Goal: Register for event/course

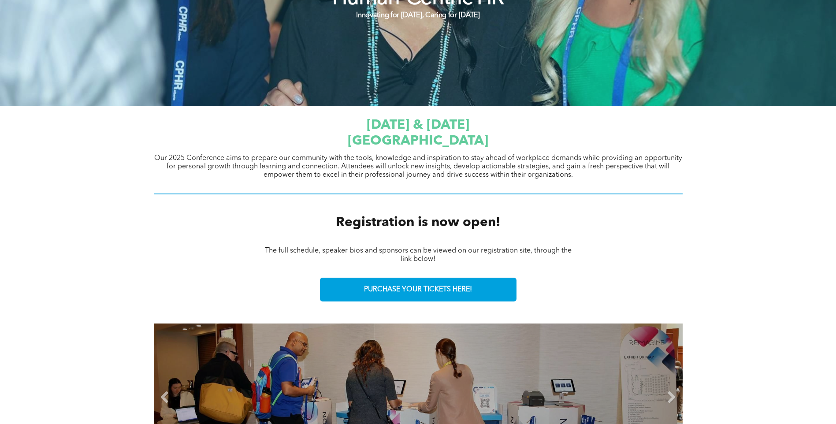
scroll to position [185, 0]
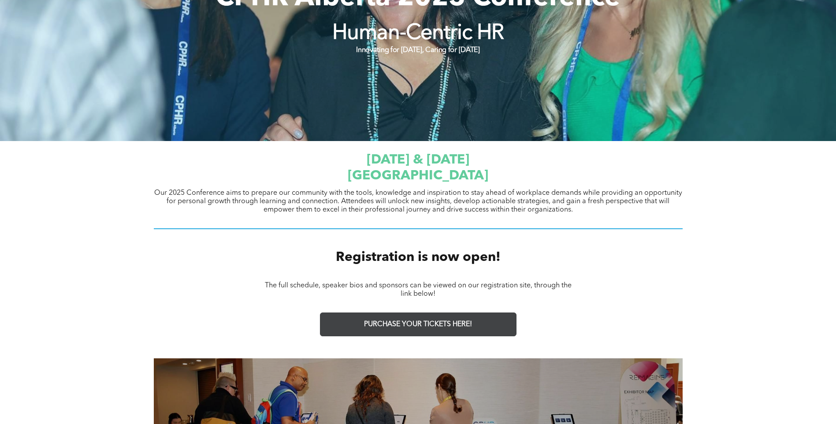
click at [434, 325] on span "PURCHASE YOUR TICKETS HERE!" at bounding box center [418, 324] width 108 height 8
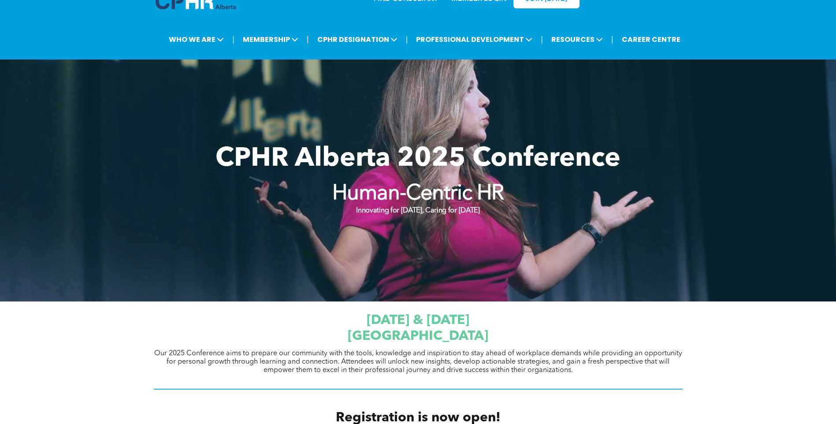
scroll to position [9, 0]
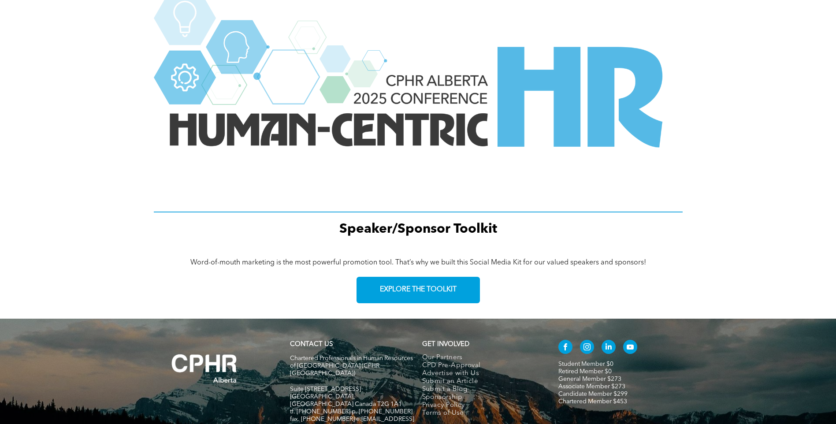
scroll to position [1189, 0]
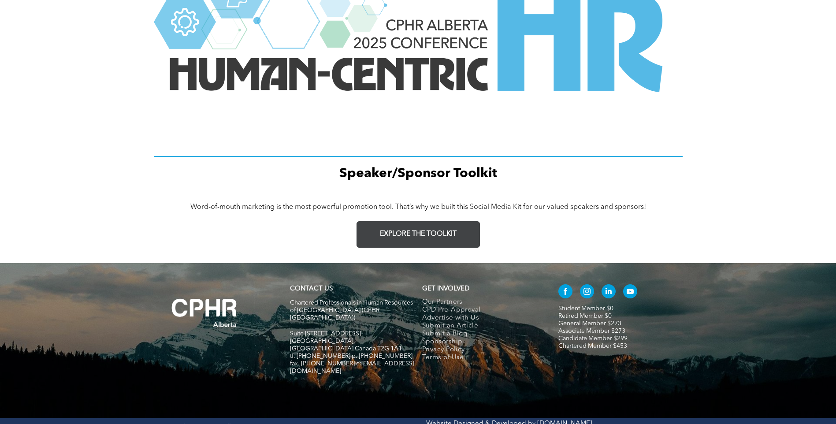
click at [422, 237] on span "EXPLORE THE TOOLKIT" at bounding box center [418, 234] width 77 height 8
